Goal: Contribute content: Contribute content

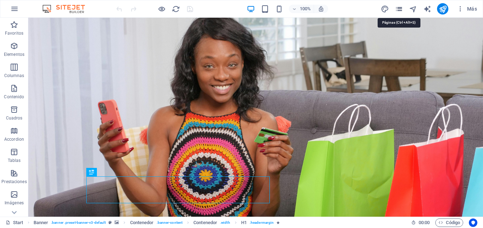
click at [398, 10] on icon "pages" at bounding box center [399, 9] width 8 height 8
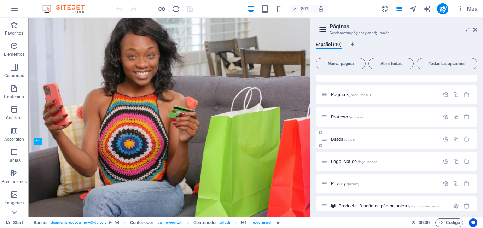
scroll to position [87, 0]
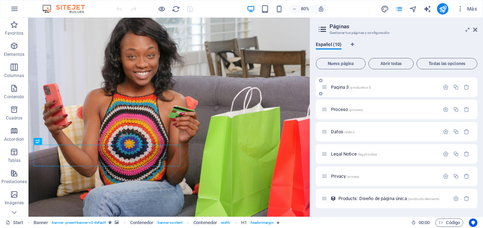
click at [342, 88] on span "Pagina 3 /productos-3" at bounding box center [351, 87] width 40 height 5
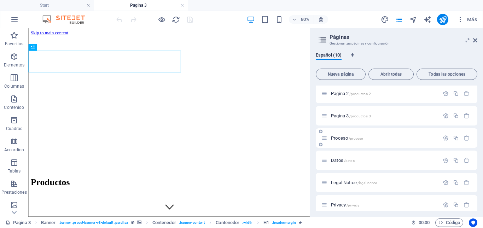
scroll to position [0, 0]
click at [476, 41] on icon at bounding box center [476, 41] width 4 height 6
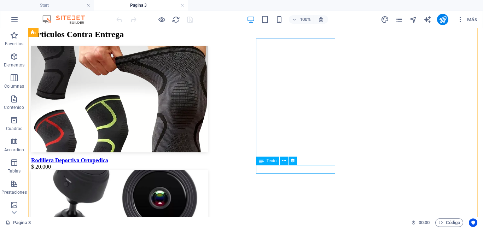
scroll to position [212, 0]
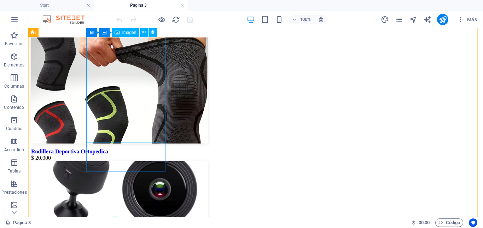
click at [132, 102] on figure at bounding box center [255, 92] width 449 height 108
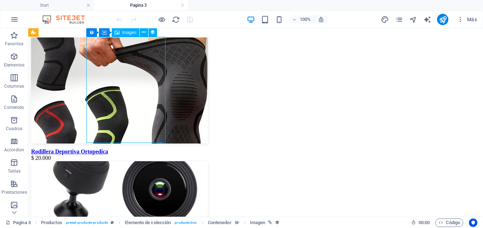
click at [132, 102] on figure at bounding box center [255, 92] width 449 height 108
select select "px"
select select
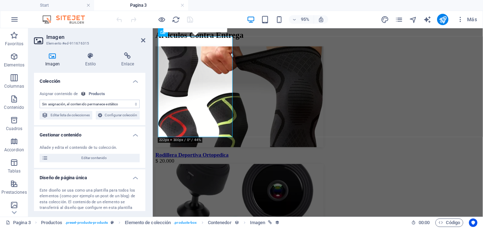
scroll to position [218, 0]
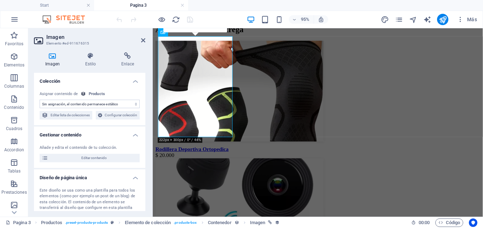
select select "image"
click at [127, 54] on icon at bounding box center [127, 55] width 35 height 7
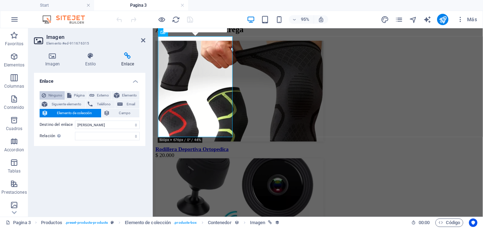
click at [55, 96] on span "Ninguno" at bounding box center [55, 95] width 15 height 8
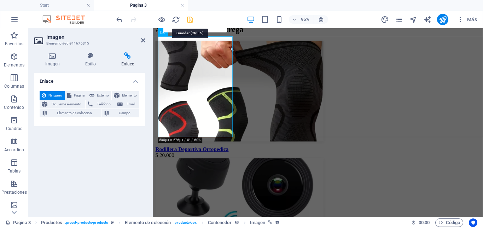
click at [190, 18] on icon "save" at bounding box center [190, 20] width 8 height 8
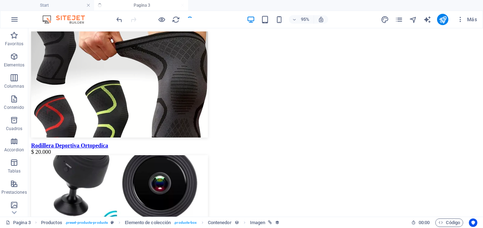
scroll to position [212, 0]
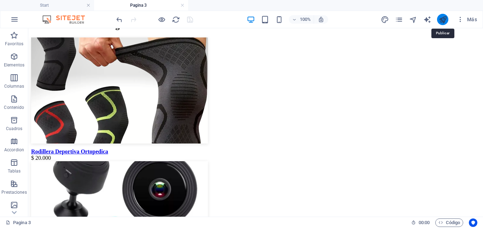
click at [442, 19] on icon "publish" at bounding box center [443, 20] width 8 height 8
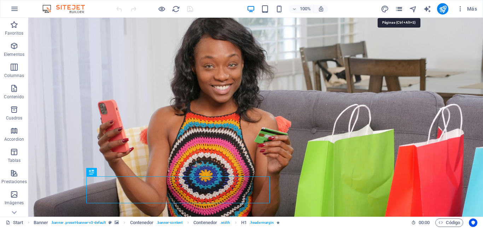
click at [398, 10] on icon "pages" at bounding box center [399, 9] width 8 height 8
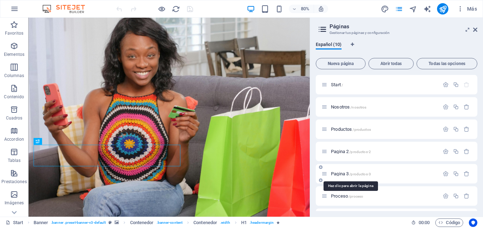
click at [337, 172] on span "Pagina 3 /productos-3" at bounding box center [351, 173] width 40 height 5
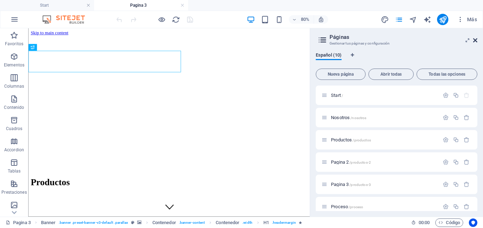
click at [475, 39] on icon at bounding box center [476, 41] width 4 height 6
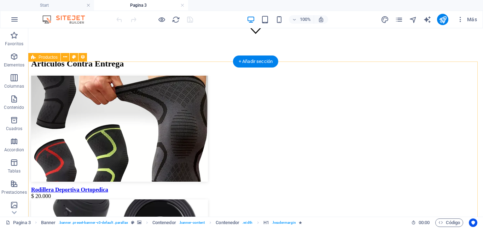
scroll to position [177, 0]
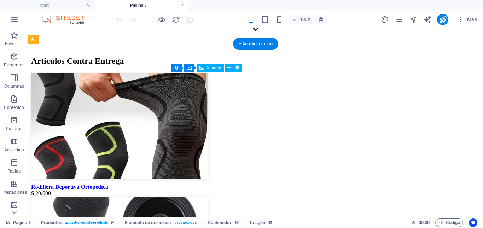
select select "px"
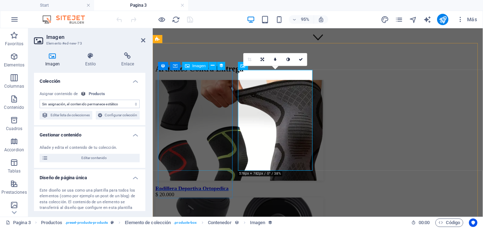
scroll to position [183, 0]
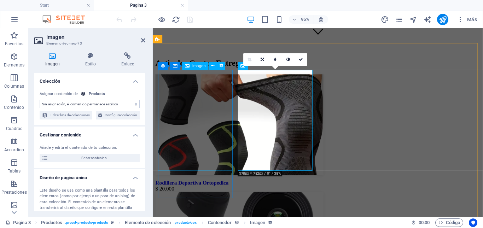
select select "image"
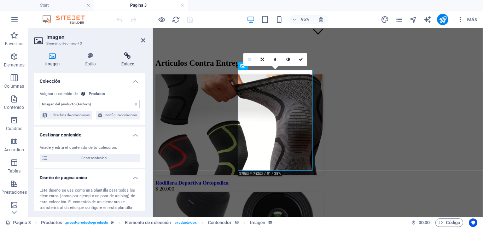
click at [126, 58] on icon at bounding box center [127, 55] width 35 height 7
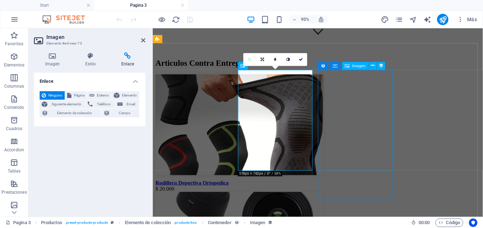
select select "createdAt_DESC"
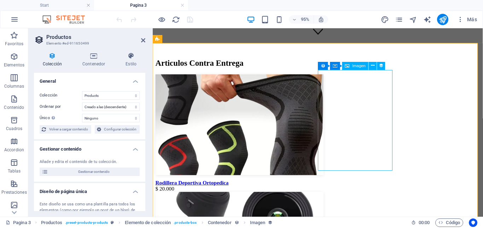
select select "image"
select select "px"
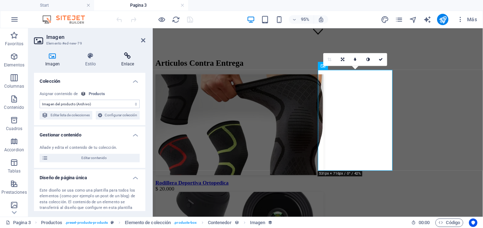
click at [127, 58] on icon at bounding box center [127, 55] width 35 height 7
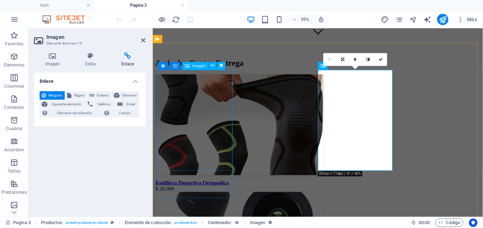
click at [189, 114] on figure at bounding box center [327, 131] width 342 height 108
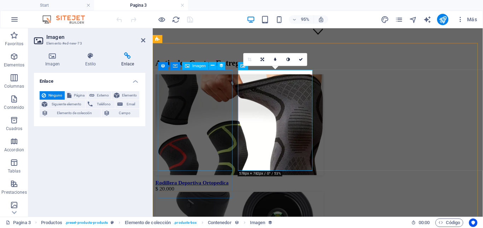
click at [193, 115] on figure at bounding box center [327, 131] width 342 height 108
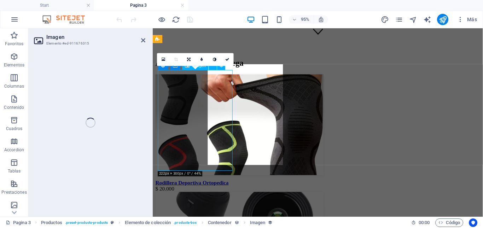
select select "image"
select select "px"
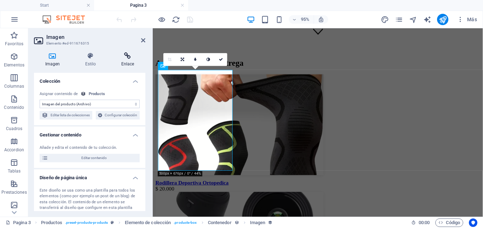
click at [132, 59] on h4 "Enlace" at bounding box center [127, 59] width 35 height 15
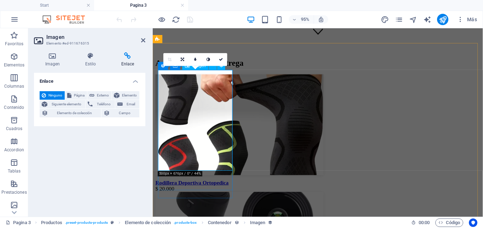
click at [203, 119] on figure at bounding box center [327, 131] width 342 height 108
click at [400, 19] on icon "pages" at bounding box center [399, 20] width 8 height 8
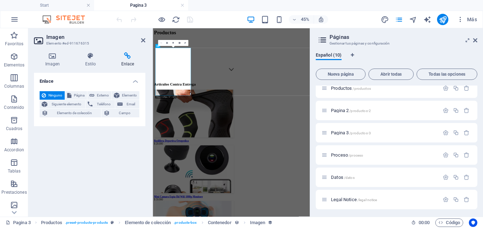
scroll to position [97, 0]
click at [367, 197] on span "Products: Diseño de página única /products-elemento" at bounding box center [389, 198] width 101 height 5
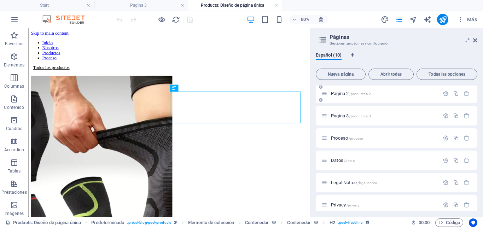
scroll to position [0, 0]
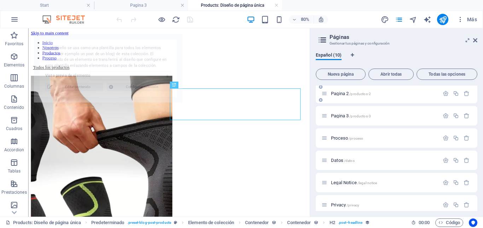
select select "68bc5c816d1e5f0c650b1da1"
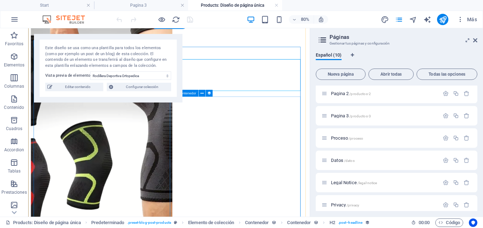
scroll to position [71, 0]
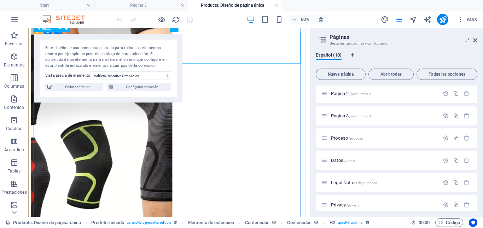
click at [160, 166] on figure at bounding box center [204, 150] width 346 height 267
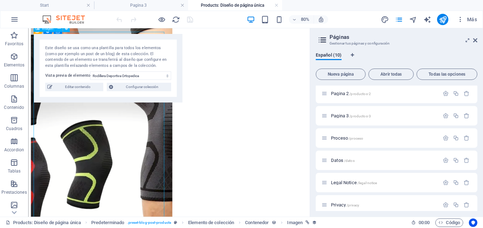
click at [160, 166] on figure at bounding box center [204, 150] width 346 height 267
select select "image"
select select "px"
select select
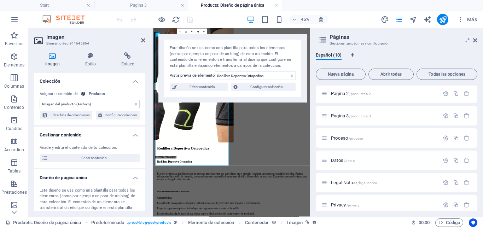
scroll to position [57, 0]
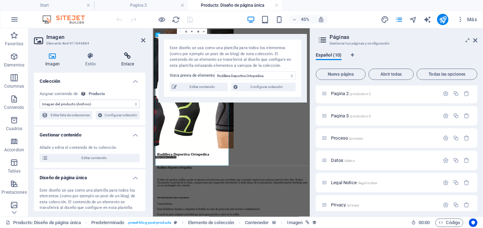
click at [128, 59] on icon at bounding box center [127, 55] width 35 height 7
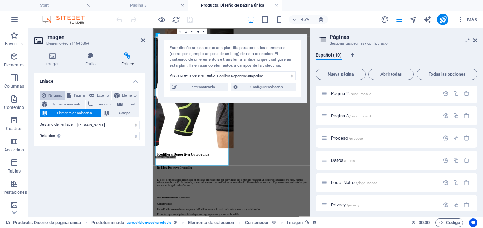
click at [54, 94] on span "Ninguno" at bounding box center [55, 95] width 15 height 8
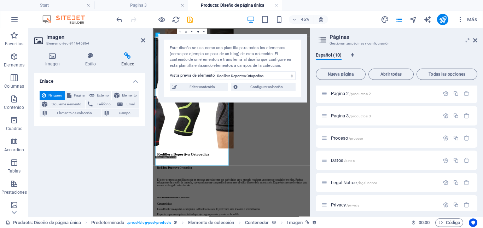
scroll to position [0, 0]
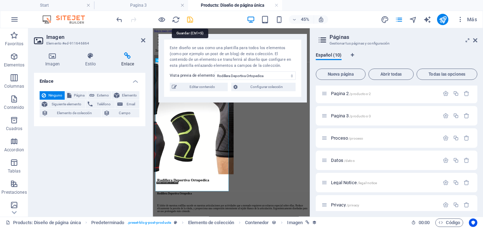
click at [189, 21] on icon "save" at bounding box center [190, 20] width 8 height 8
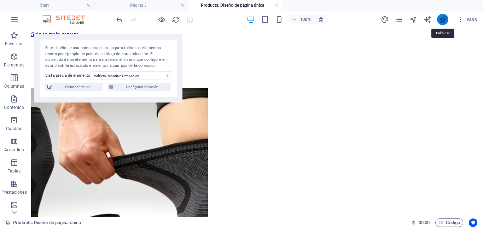
click at [442, 20] on icon "publish" at bounding box center [443, 20] width 8 height 8
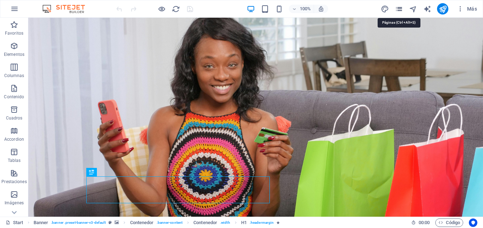
click at [401, 10] on icon "pages" at bounding box center [399, 9] width 8 height 8
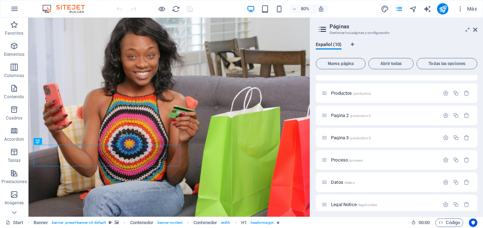
scroll to position [87, 0]
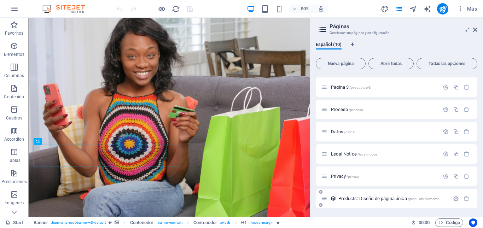
click at [368, 199] on span "Products: Diseño de página única /products-elemento" at bounding box center [389, 198] width 101 height 5
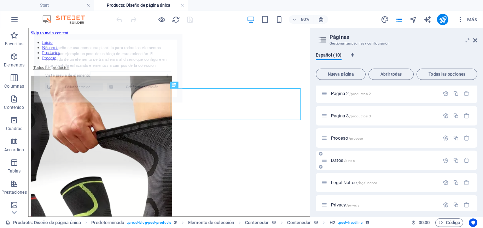
scroll to position [0, 0]
select select "68bc5c816d1e5f0c650b1da1"
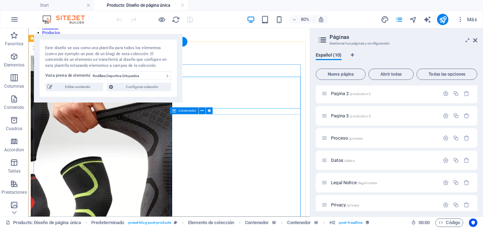
scroll to position [35, 0]
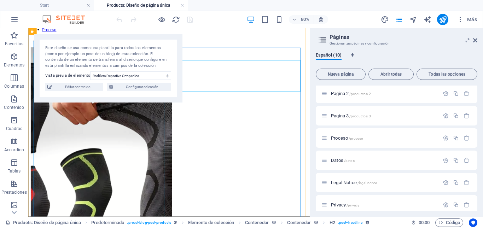
click at [135, 186] on figure at bounding box center [204, 185] width 346 height 267
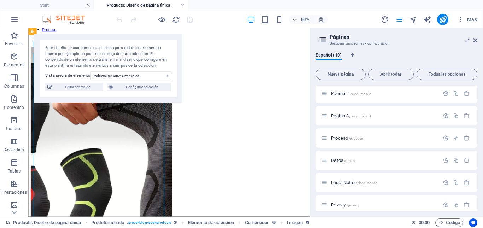
click at [135, 186] on figure at bounding box center [204, 185] width 346 height 267
select select "px"
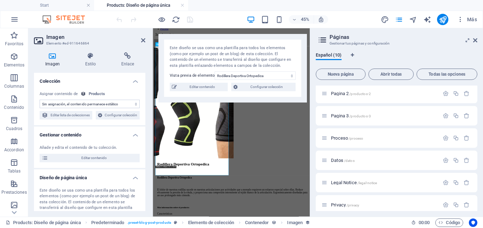
select select "image"
click at [129, 62] on h4 "Enlace" at bounding box center [127, 59] width 35 height 15
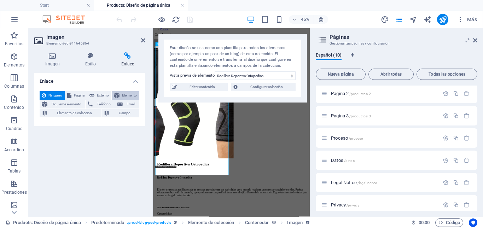
click at [131, 94] on span "Elemento" at bounding box center [130, 95] width 16 height 8
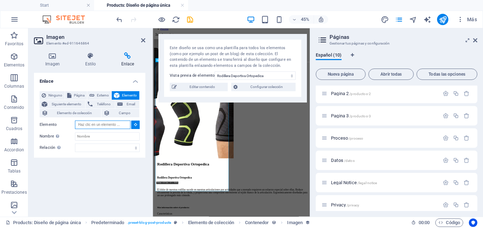
scroll to position [0, 0]
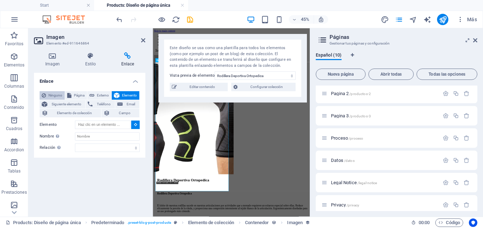
click at [53, 95] on span "Ninguno" at bounding box center [55, 95] width 15 height 8
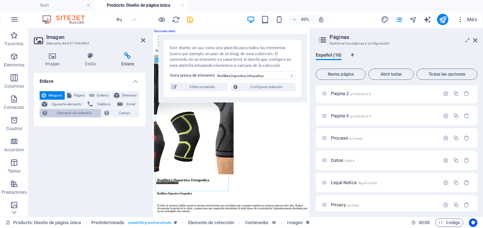
click at [75, 115] on span "Elemento de colección" at bounding box center [74, 113] width 49 height 8
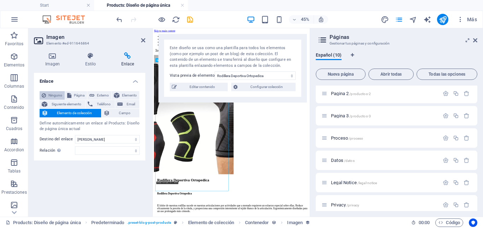
click at [55, 95] on span "Ninguno" at bounding box center [55, 95] width 15 height 8
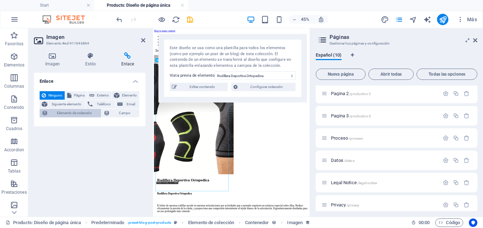
click at [69, 113] on span "Elemento de colección" at bounding box center [74, 113] width 49 height 8
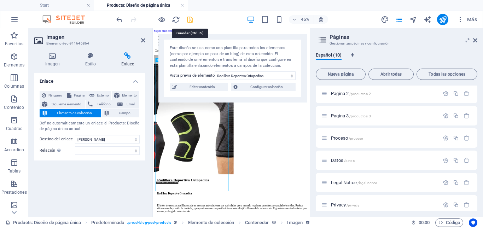
click at [192, 21] on icon "save" at bounding box center [190, 20] width 8 height 8
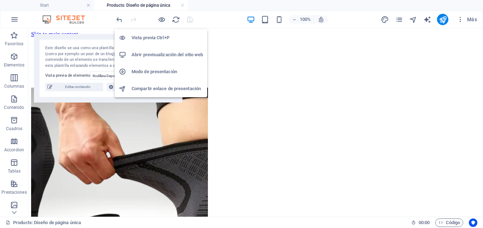
click at [149, 52] on h6 "Abrir previsualización del sitio web" at bounding box center [167, 55] width 71 height 8
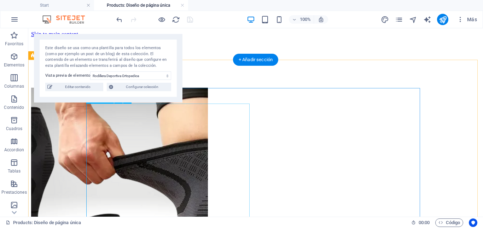
click at [154, 148] on figure at bounding box center [255, 221] width 449 height 267
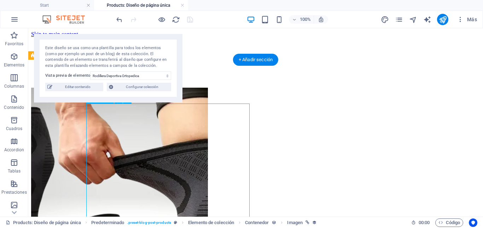
click at [154, 148] on figure at bounding box center [255, 221] width 449 height 267
select select
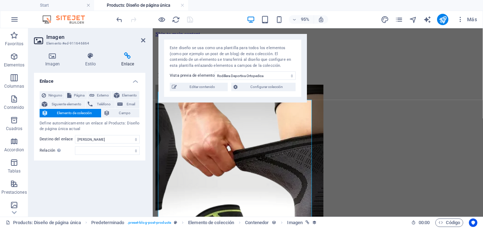
click at [125, 54] on icon at bounding box center [127, 55] width 35 height 7
click at [55, 94] on span "Ninguno" at bounding box center [55, 95] width 15 height 8
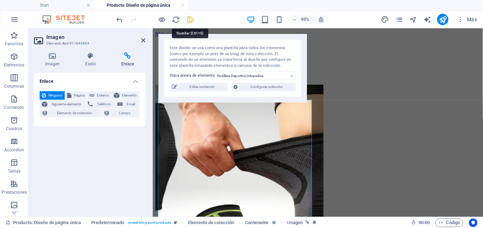
click at [190, 19] on icon "save" at bounding box center [190, 20] width 8 height 8
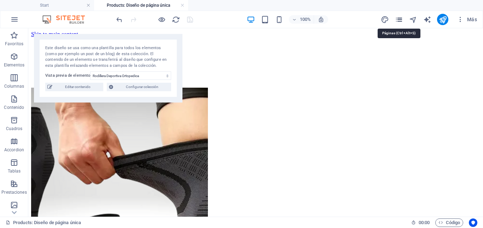
click at [400, 20] on icon "pages" at bounding box center [399, 20] width 8 height 8
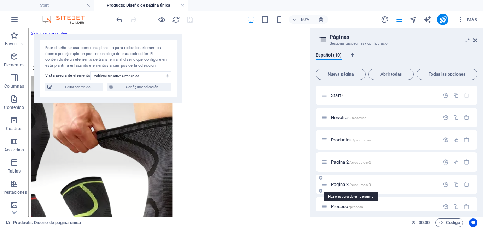
click at [337, 183] on span "Pagina 3 /productos-3" at bounding box center [351, 184] width 40 height 5
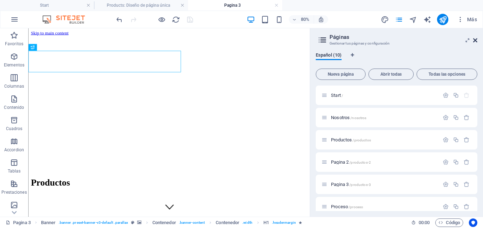
click at [477, 41] on icon at bounding box center [476, 41] width 4 height 6
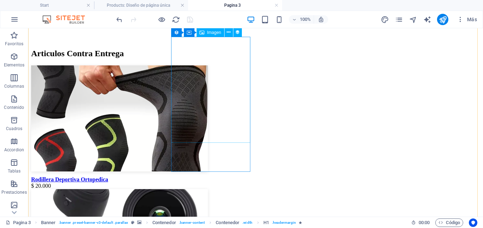
scroll to position [212, 0]
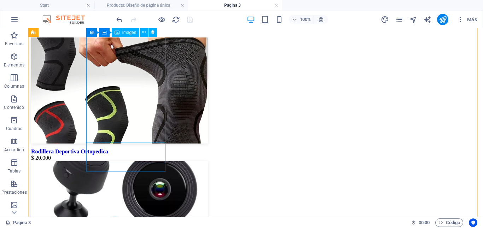
click at [125, 109] on figure at bounding box center [255, 92] width 449 height 108
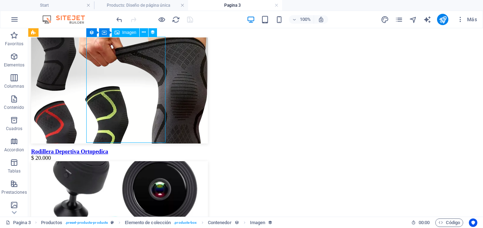
click at [125, 109] on figure at bounding box center [255, 92] width 449 height 108
select select "image"
select select "px"
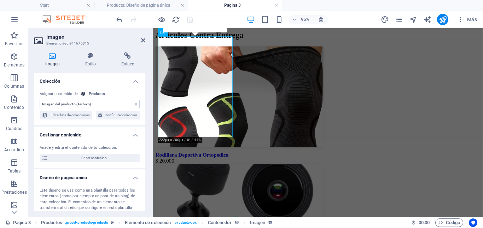
scroll to position [218, 0]
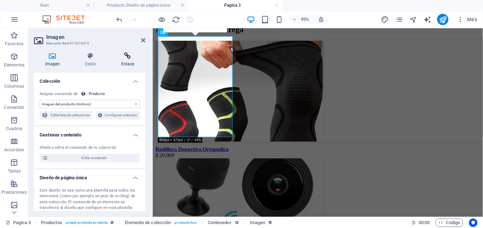
click at [130, 58] on icon at bounding box center [127, 55] width 35 height 7
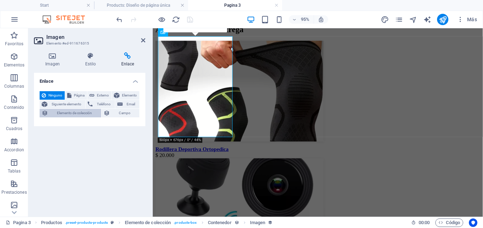
click at [62, 113] on span "Elemento de colección" at bounding box center [74, 113] width 49 height 8
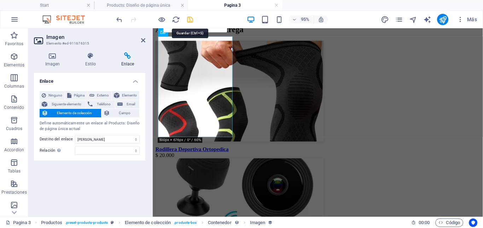
click at [190, 21] on icon "save" at bounding box center [190, 20] width 8 height 8
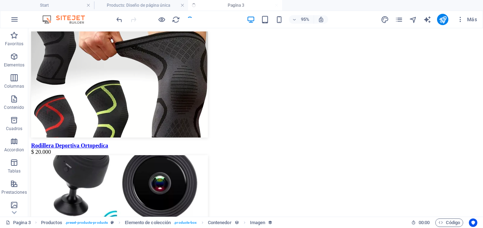
scroll to position [212, 0]
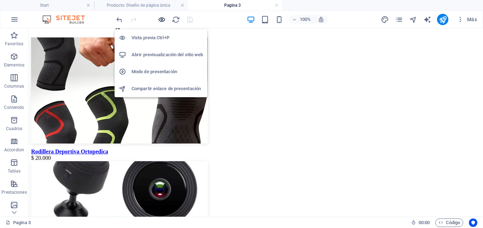
click at [161, 21] on icon "button" at bounding box center [162, 20] width 8 height 8
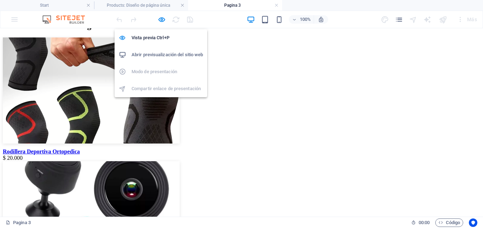
click at [142, 55] on h6 "Abrir previsualización del sitio web" at bounding box center [167, 55] width 71 height 8
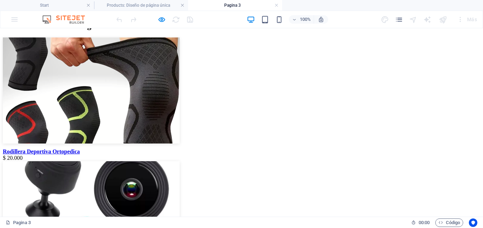
drag, startPoint x: 99, startPoint y: 76, endPoint x: 121, endPoint y: 114, distance: 43.3
click at [99, 76] on img at bounding box center [91, 91] width 177 height 106
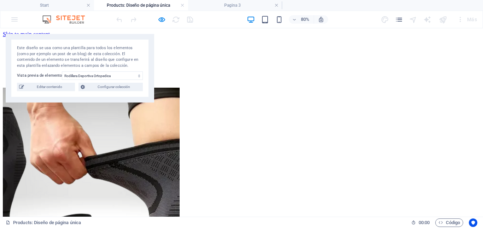
scroll to position [0, 0]
click at [162, 148] on img at bounding box center [91, 220] width 177 height 265
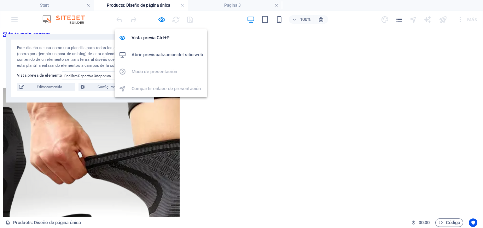
click at [157, 53] on h6 "Abrir previsualización del sitio web" at bounding box center [167, 55] width 71 height 8
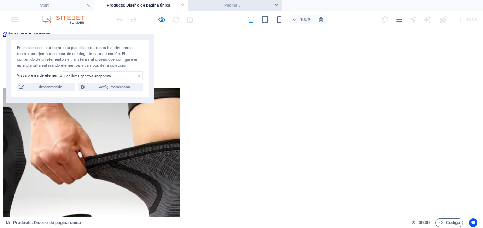
click at [277, 6] on link at bounding box center [277, 5] width 4 height 7
click at [182, 5] on link at bounding box center [182, 5] width 4 height 7
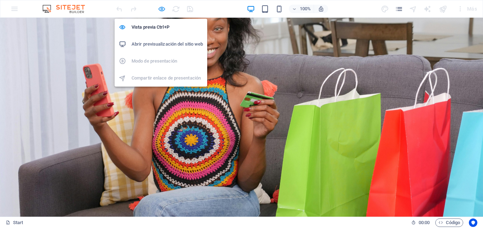
click at [163, 9] on icon "button" at bounding box center [162, 9] width 8 height 8
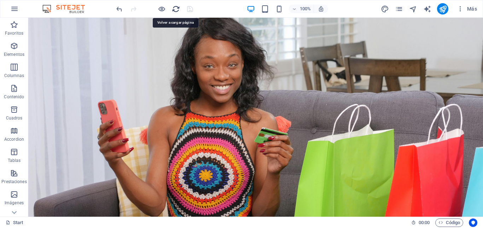
click at [177, 10] on icon "reload" at bounding box center [176, 9] width 8 height 8
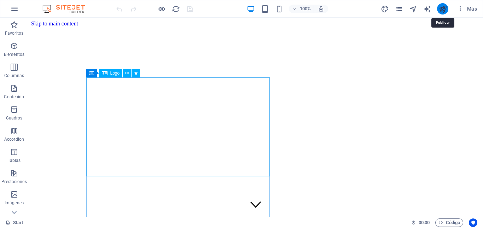
click at [443, 8] on icon "publish" at bounding box center [443, 9] width 8 height 8
